Goal: Find specific page/section: Find specific page/section

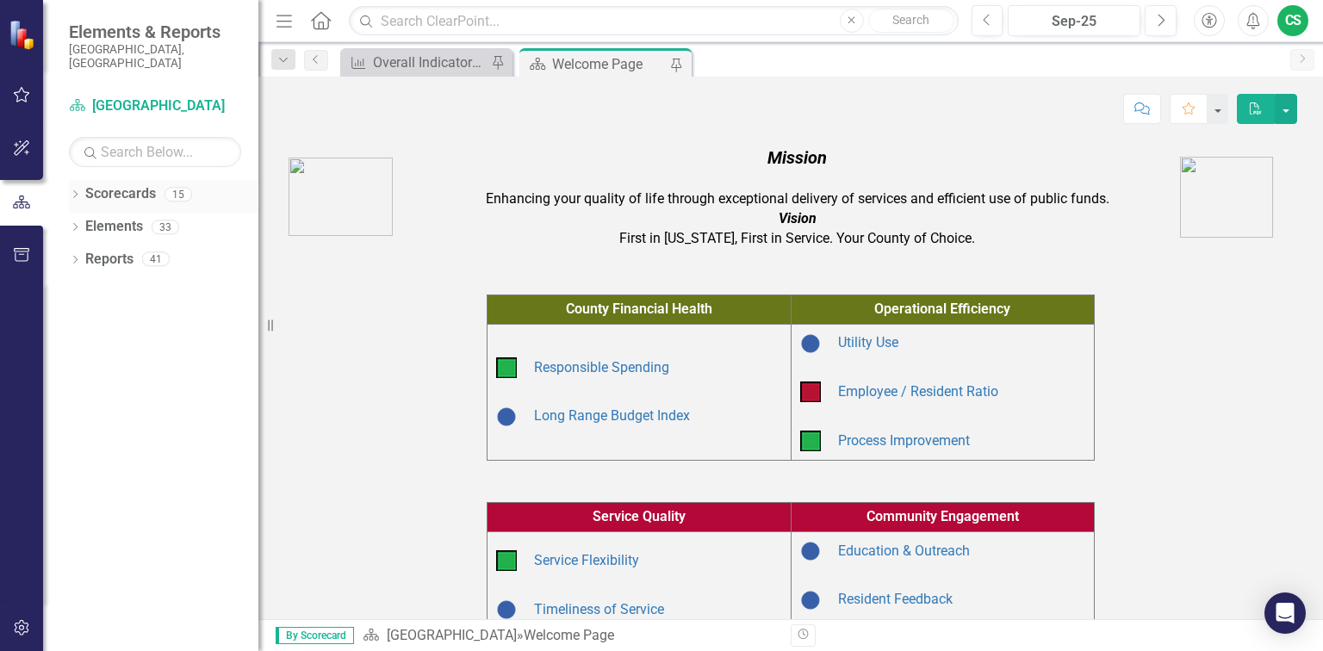
click at [108, 187] on link "Scorecards" at bounding box center [120, 194] width 71 height 20
click at [106, 184] on link "Scorecards" at bounding box center [120, 194] width 71 height 20
click at [73, 191] on icon "Dropdown" at bounding box center [75, 195] width 12 height 9
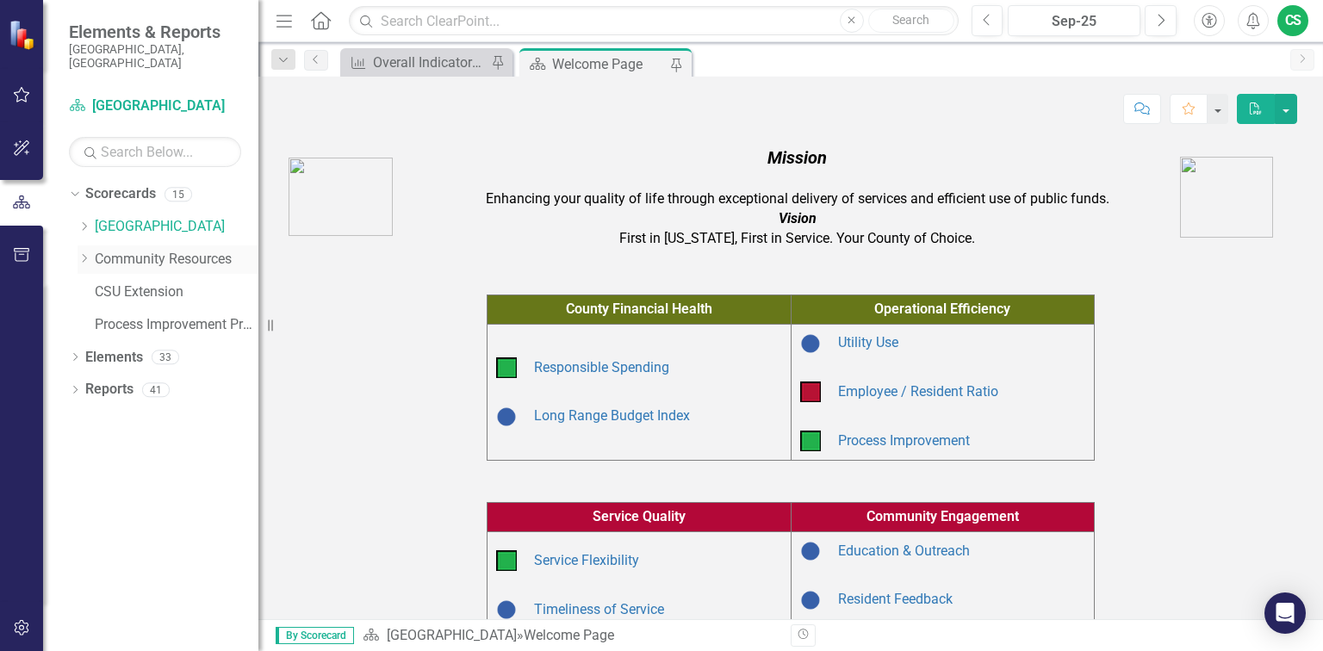
click at [86, 253] on icon "Dropdown" at bounding box center [84, 258] width 13 height 10
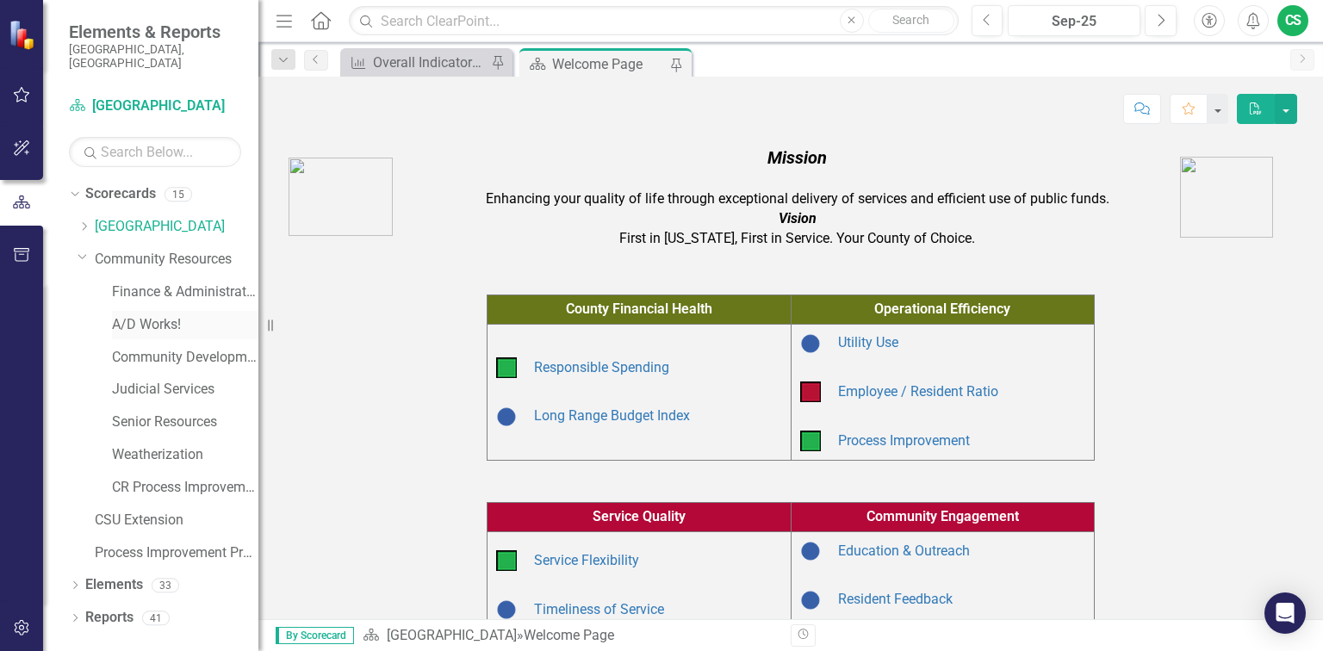
click at [166, 315] on link "A/D Works!" at bounding box center [185, 325] width 146 height 20
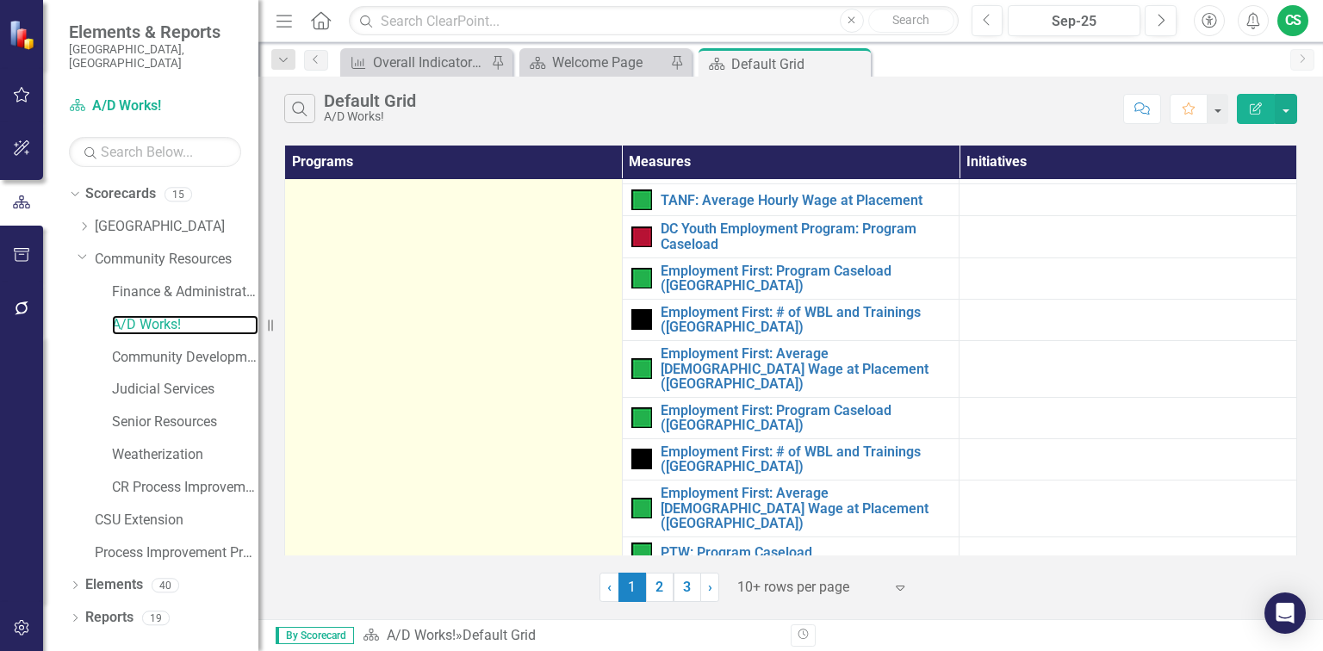
scroll to position [426, 0]
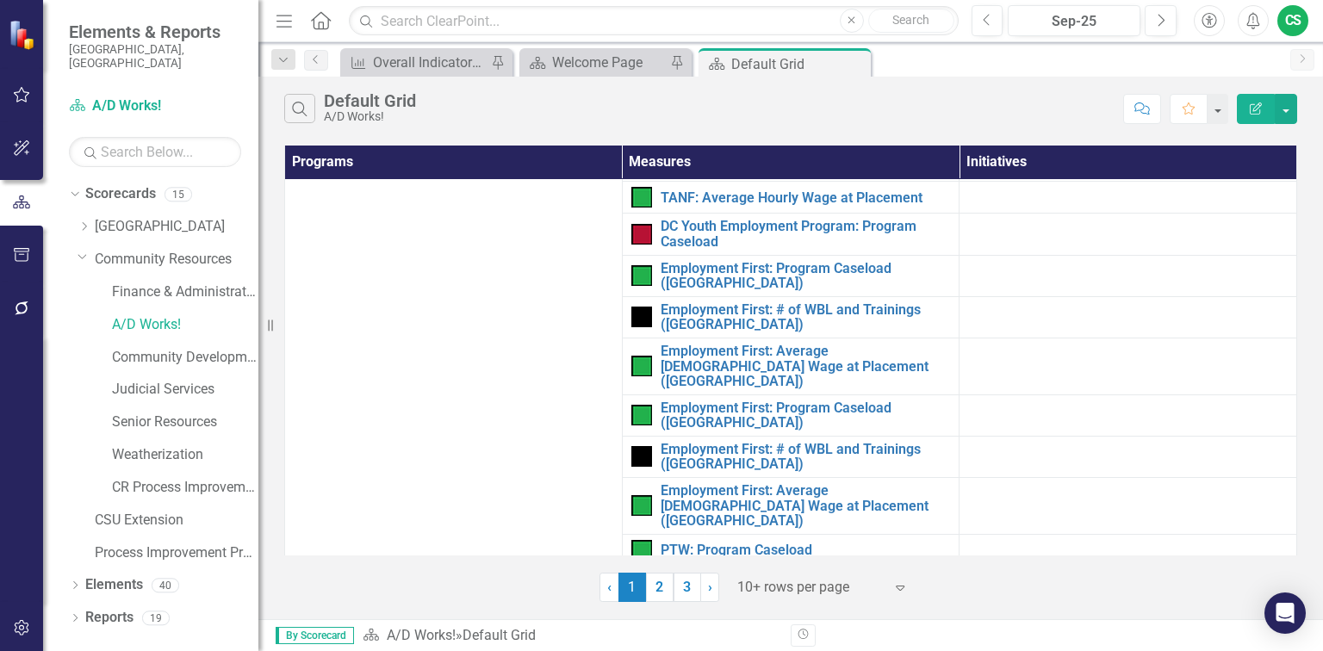
click at [279, 25] on icon "button" at bounding box center [285, 21] width 16 height 12
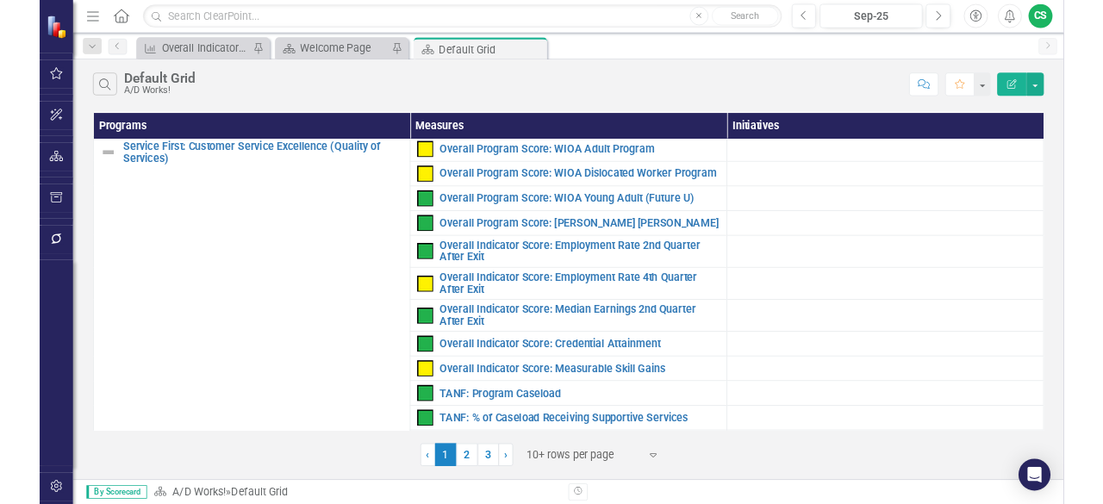
scroll to position [0, 0]
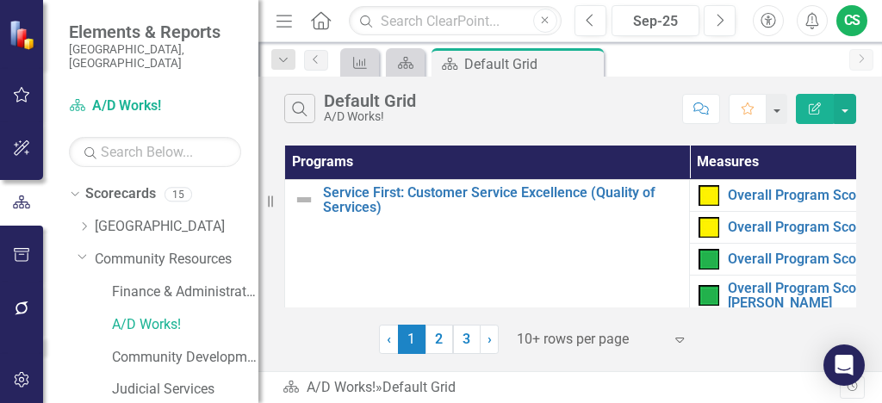
click at [284, 22] on icon "Menu" at bounding box center [284, 20] width 22 height 18
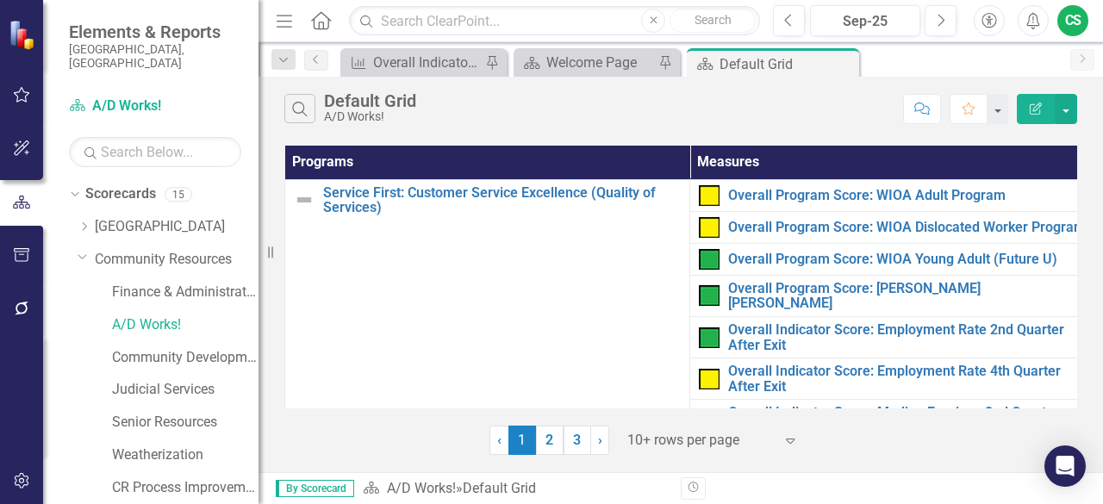
click at [282, 18] on icon "Menu" at bounding box center [284, 20] width 22 height 18
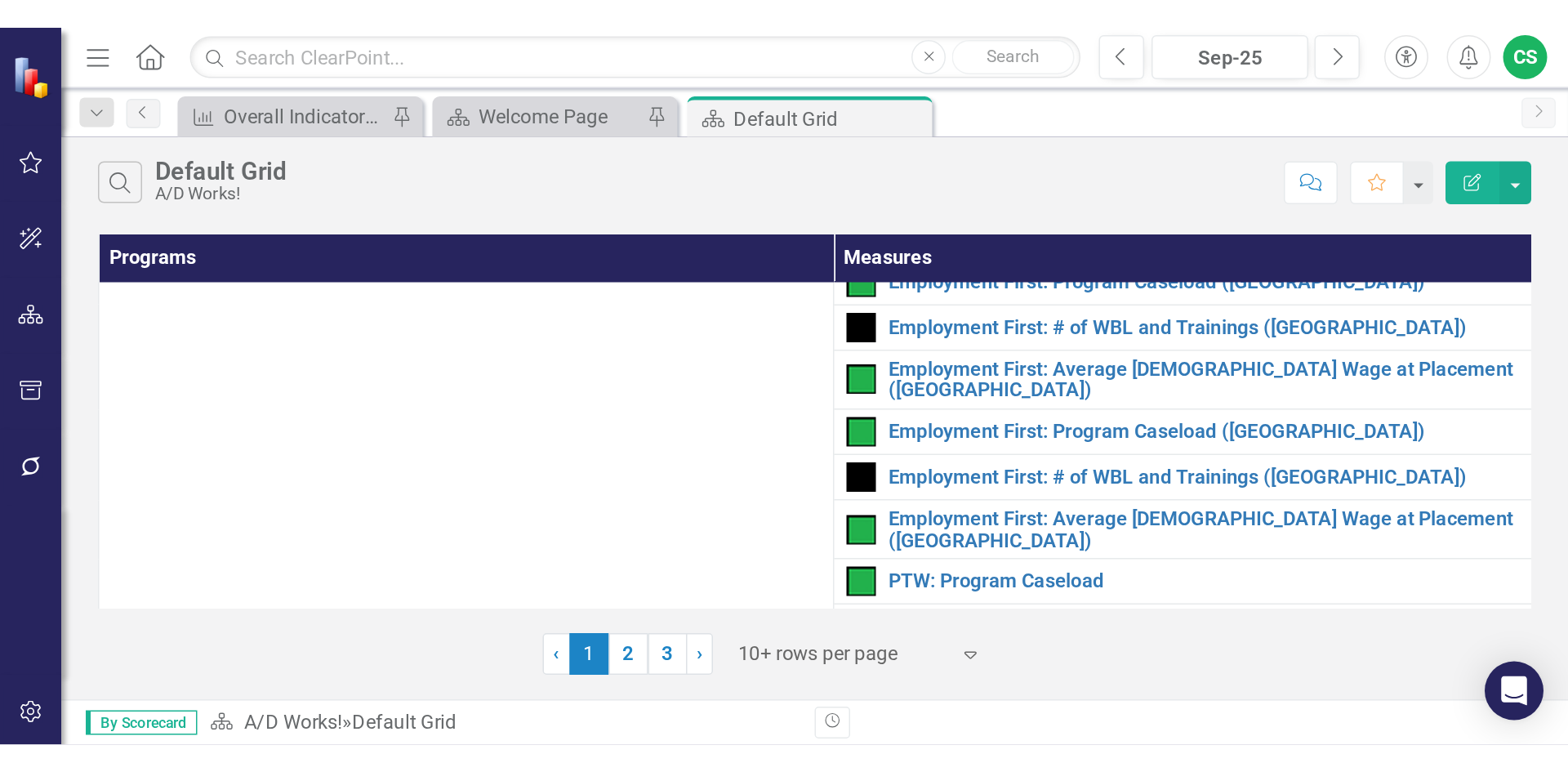
scroll to position [119, 0]
